Goal: Check status

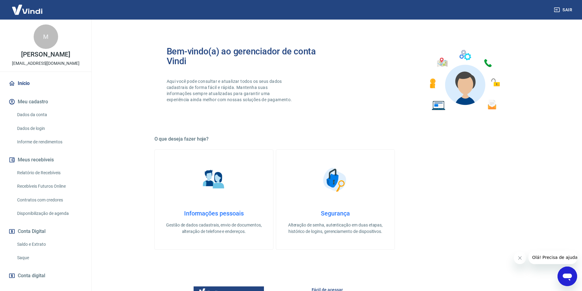
click at [28, 245] on link "Saldo e Extrato" at bounding box center [49, 244] width 69 height 13
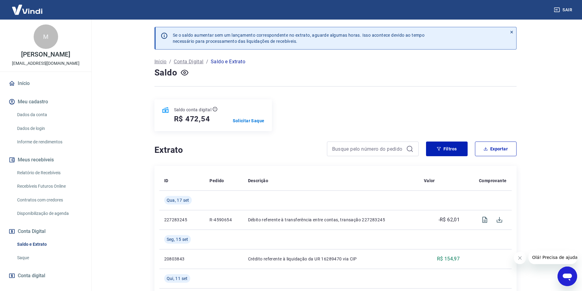
click at [57, 186] on link "Recebíveis Futuros Online" at bounding box center [49, 186] width 69 height 13
